Goal: Task Accomplishment & Management: Manage account settings

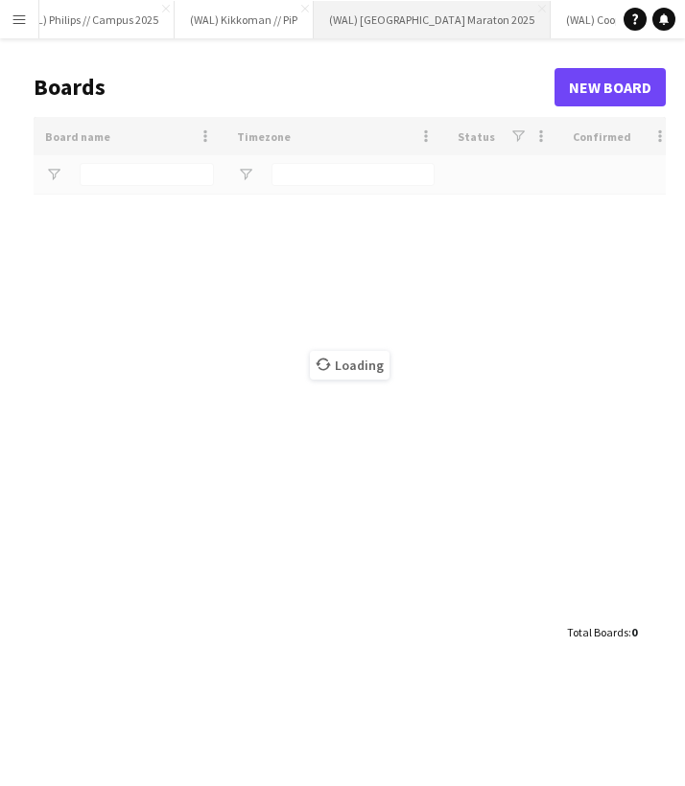
type input "*****"
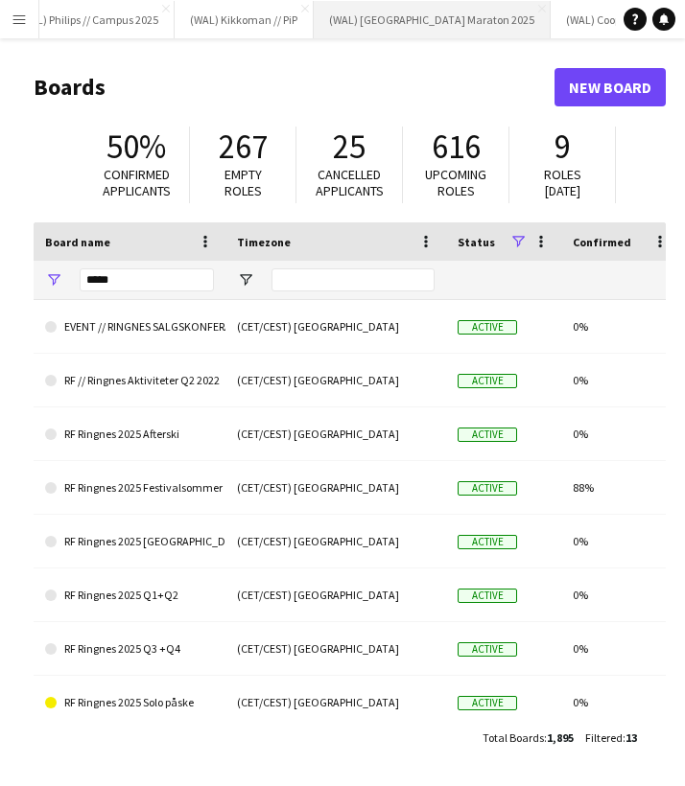
scroll to position [0, 844]
click at [258, 27] on button "(WAL) [GEOGRAPHIC_DATA] 2025 Close" at bounding box center [324, 19] width 237 height 37
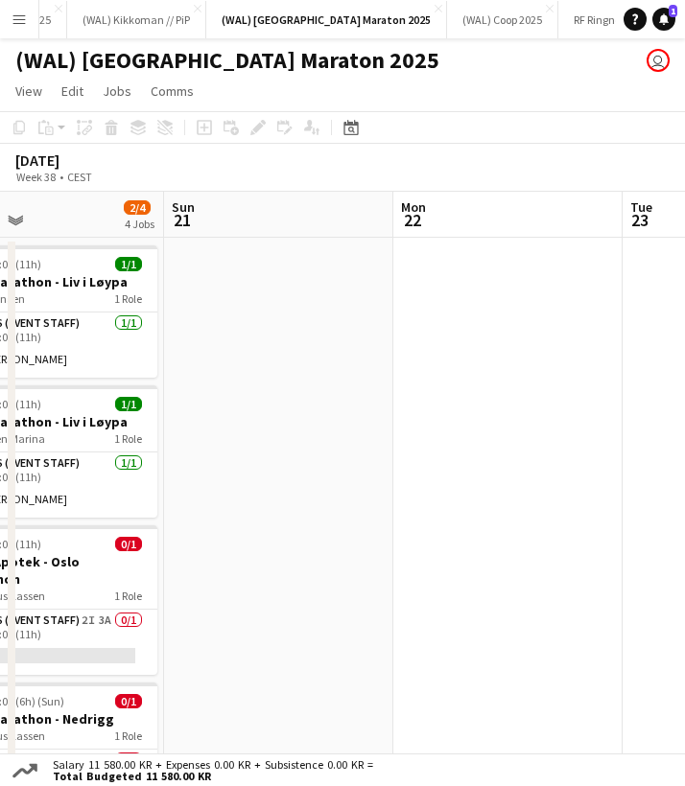
scroll to position [0, 571]
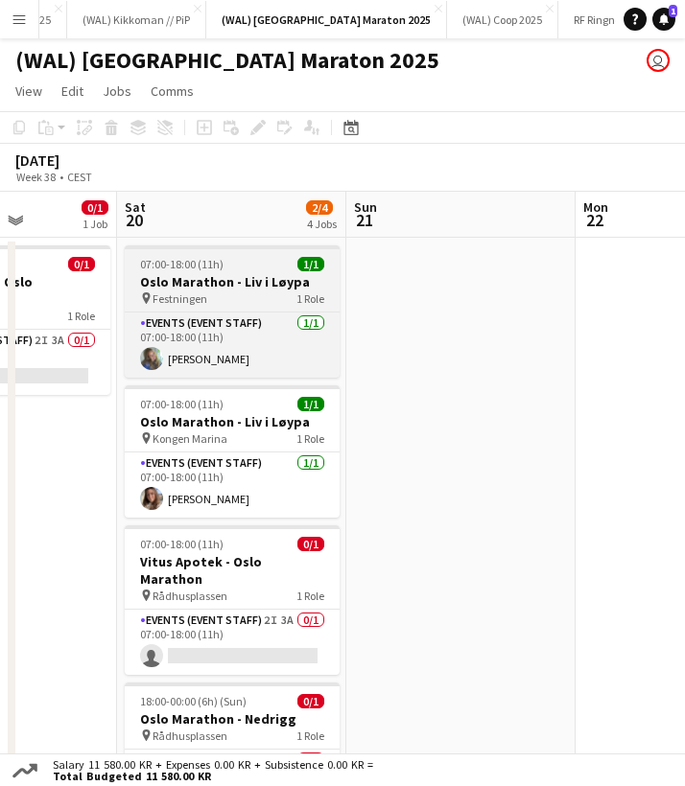
click at [195, 278] on h3 "Oslo Marathon - Liv i Løypa" at bounding box center [232, 281] width 215 height 17
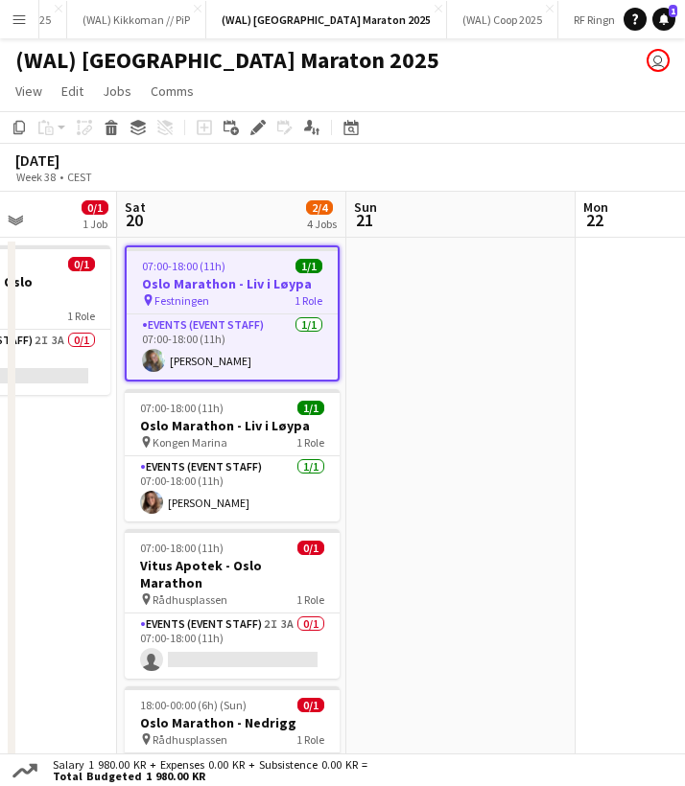
click at [358, 317] on app-date-cell at bounding box center [460, 574] width 229 height 673
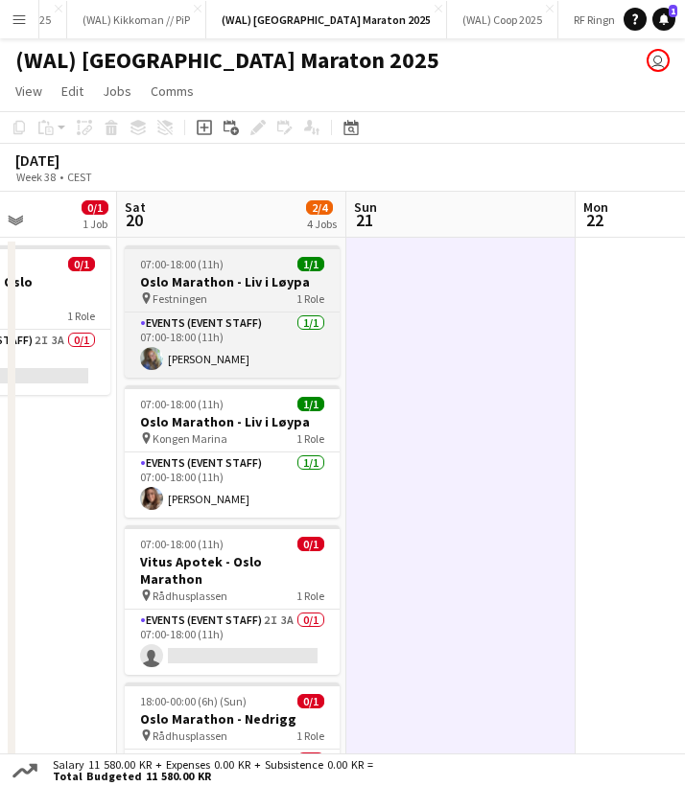
click at [208, 287] on h3 "Oslo Marathon - Liv i Løypa" at bounding box center [232, 281] width 215 height 17
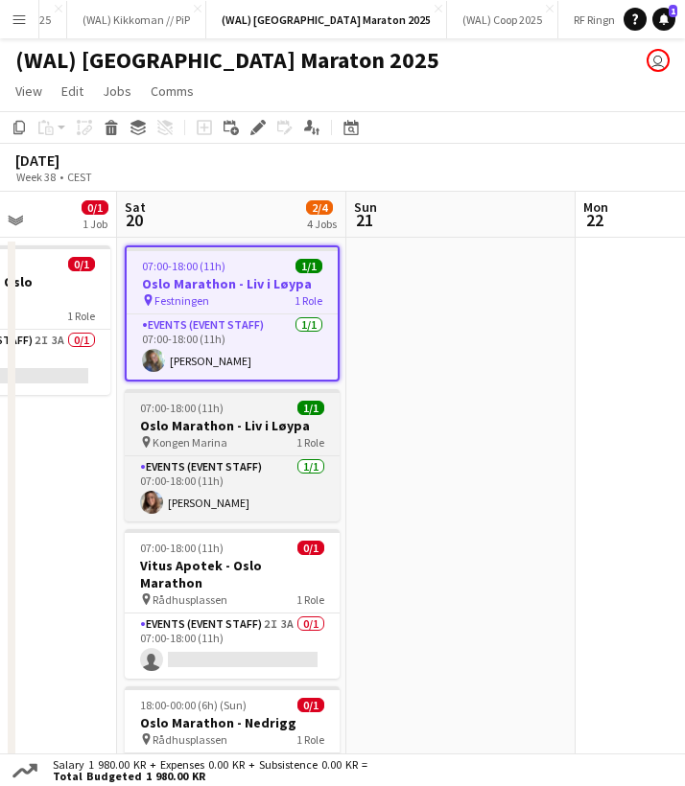
click at [212, 432] on h3 "Oslo Marathon - Liv i Løypa" at bounding box center [232, 425] width 215 height 17
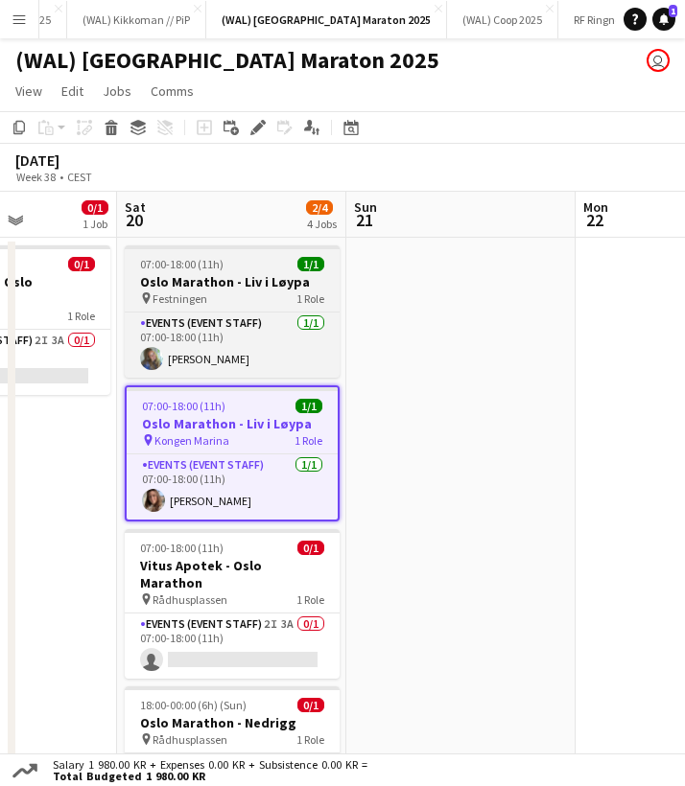
click at [215, 286] on h3 "Oslo Marathon - Liv i Løypa" at bounding box center [232, 281] width 215 height 17
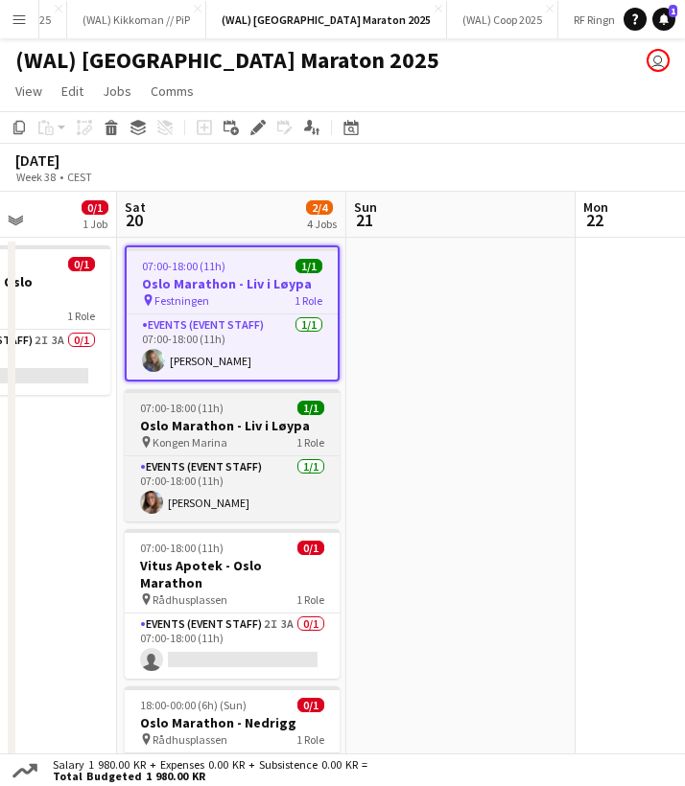
click at [211, 429] on h3 "Oslo Marathon - Liv i Løypa" at bounding box center [232, 425] width 215 height 17
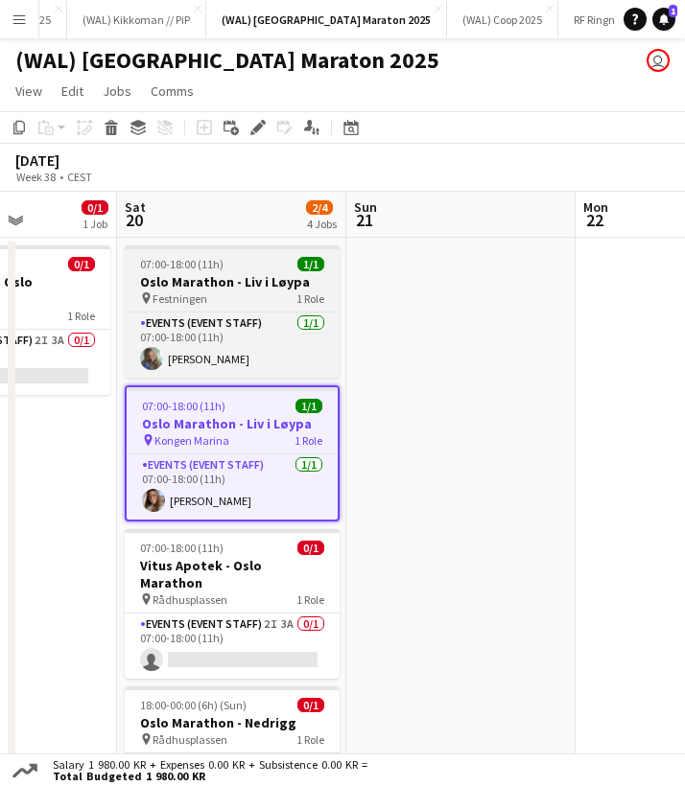
click at [234, 270] on div "07:00-18:00 (11h) 1/1" at bounding box center [232, 264] width 215 height 14
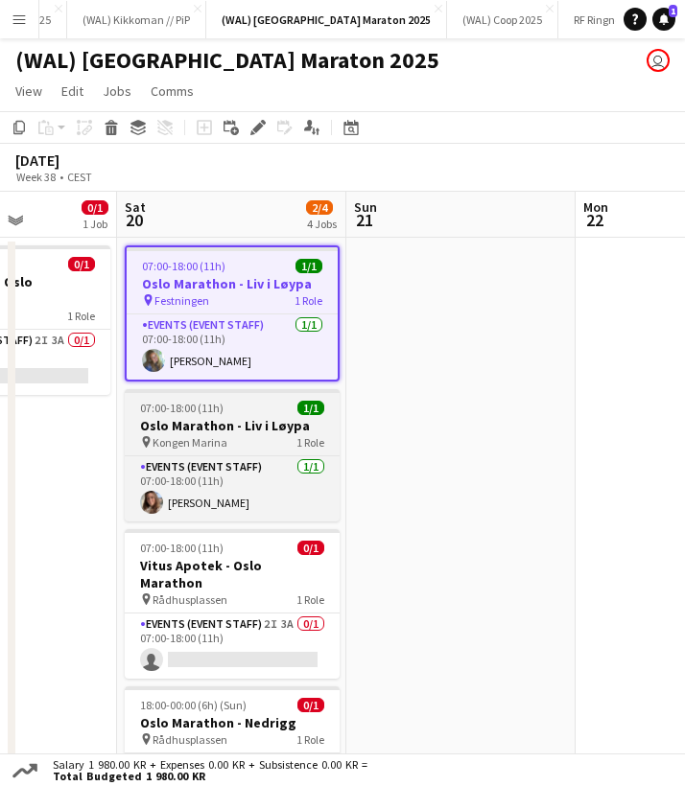
click at [213, 452] on app-job-card "07:00-18:00 (11h) 1/1 Oslo Marathon - Liv i [GEOGRAPHIC_DATA] pin Kongen Marina…" at bounding box center [232, 455] width 215 height 132
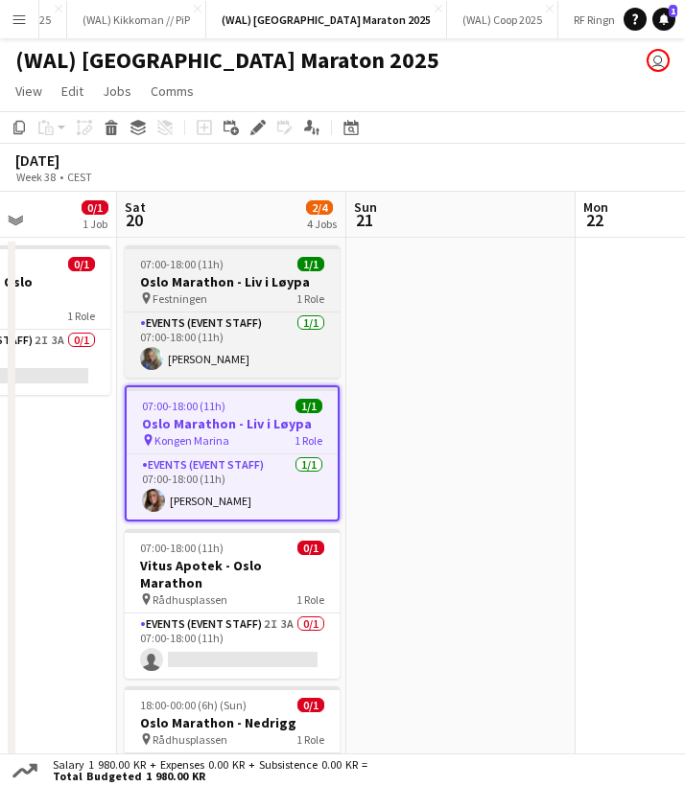
click at [222, 301] on div "pin Festningen 1 Role" at bounding box center [232, 298] width 215 height 15
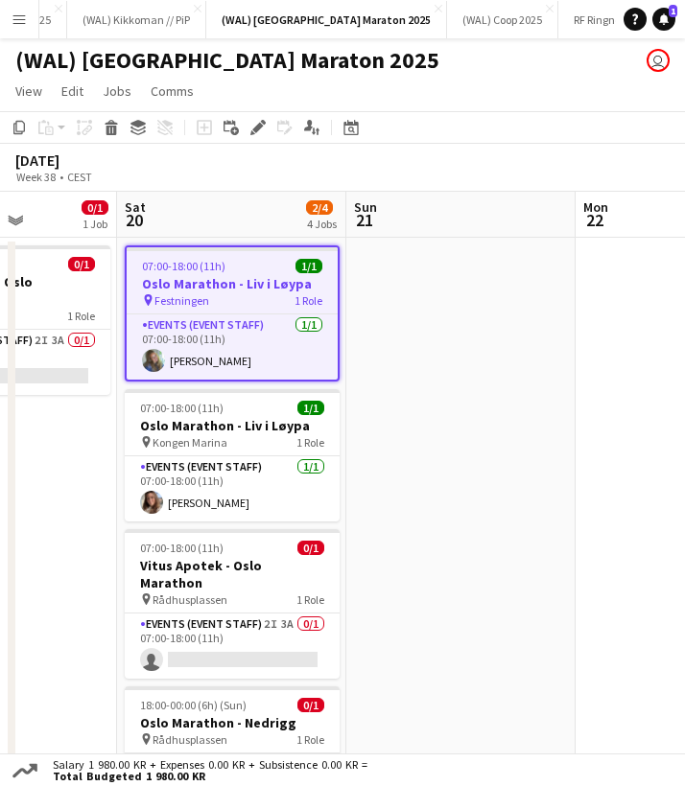
click at [452, 379] on app-date-cell at bounding box center [460, 574] width 229 height 673
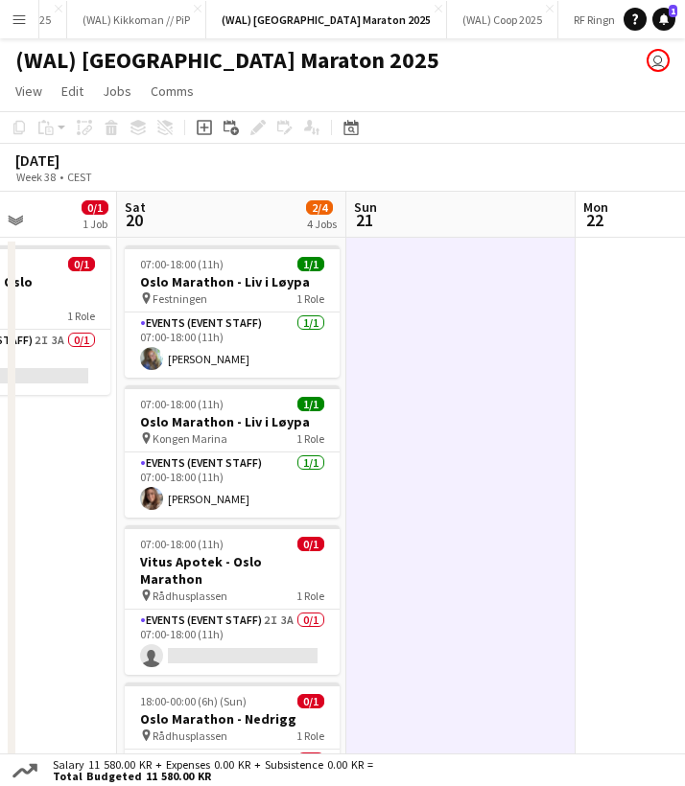
click at [441, 341] on app-date-cell at bounding box center [460, 574] width 229 height 673
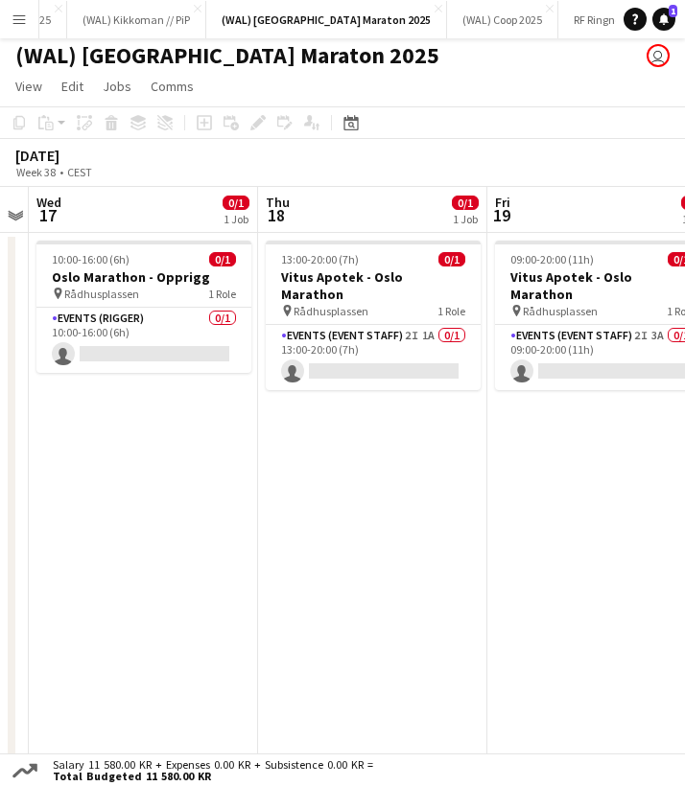
scroll to position [0, 431]
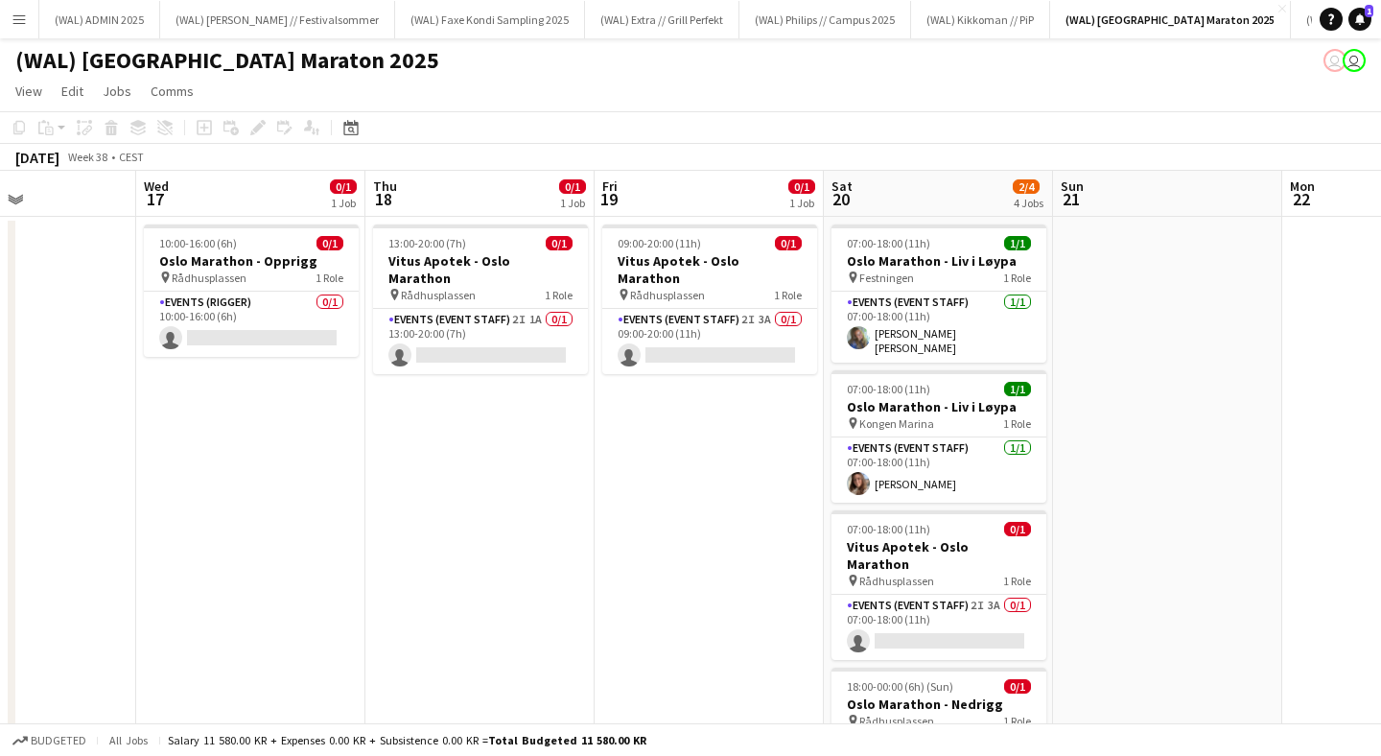
scroll to position [0, 833]
